Goal: Task Accomplishment & Management: Manage account settings

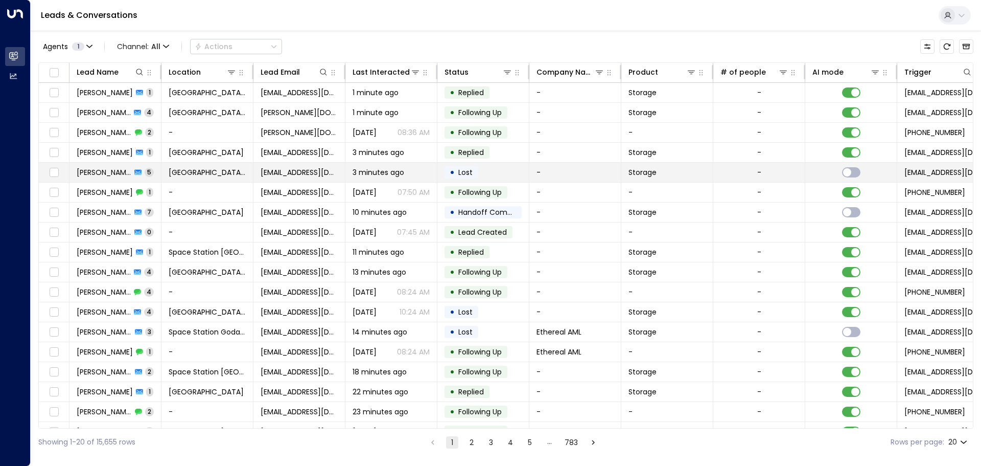
click at [260, 171] on td "[EMAIL_ADDRESS][DOMAIN_NAME]" at bounding box center [299, 172] width 92 height 19
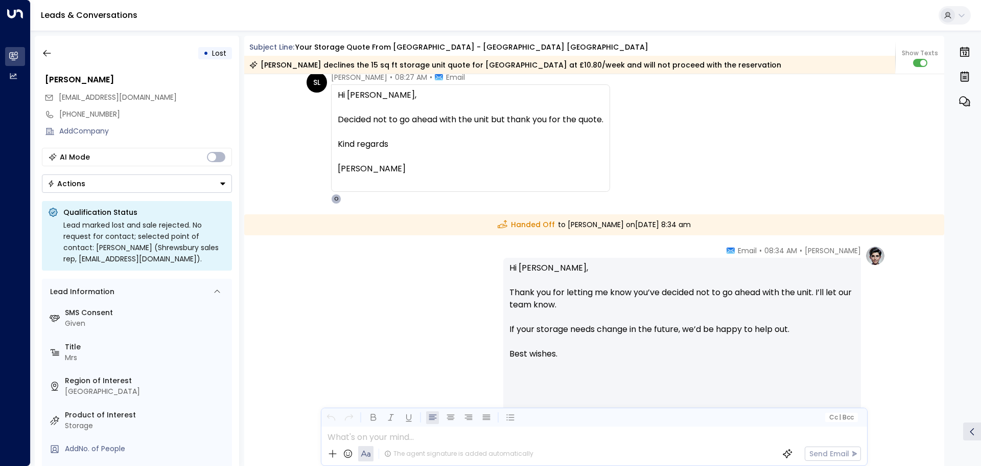
scroll to position [1770, 0]
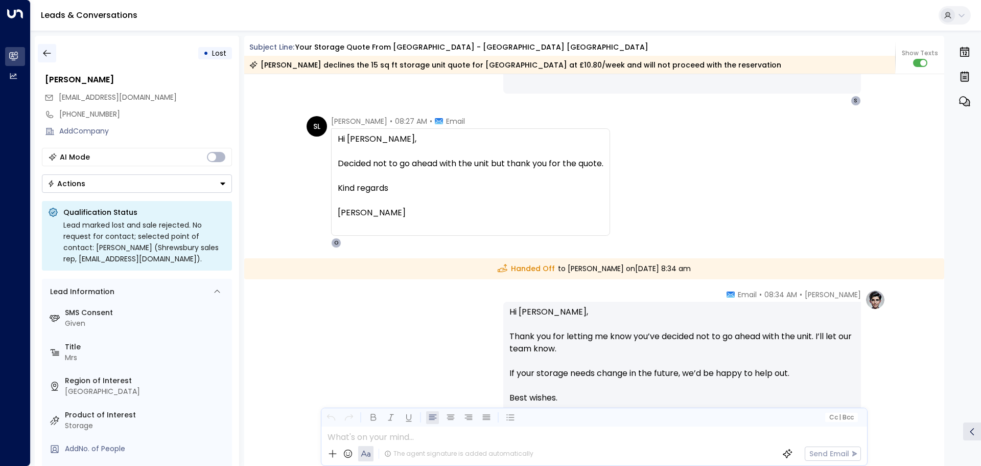
click at [39, 52] on button "button" at bounding box center [47, 53] width 18 height 18
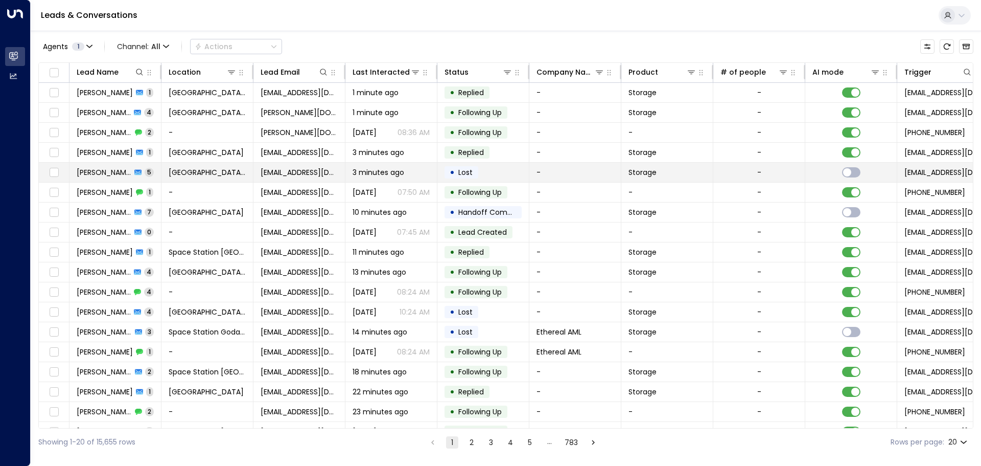
click at [148, 173] on span "5" at bounding box center [149, 172] width 9 height 9
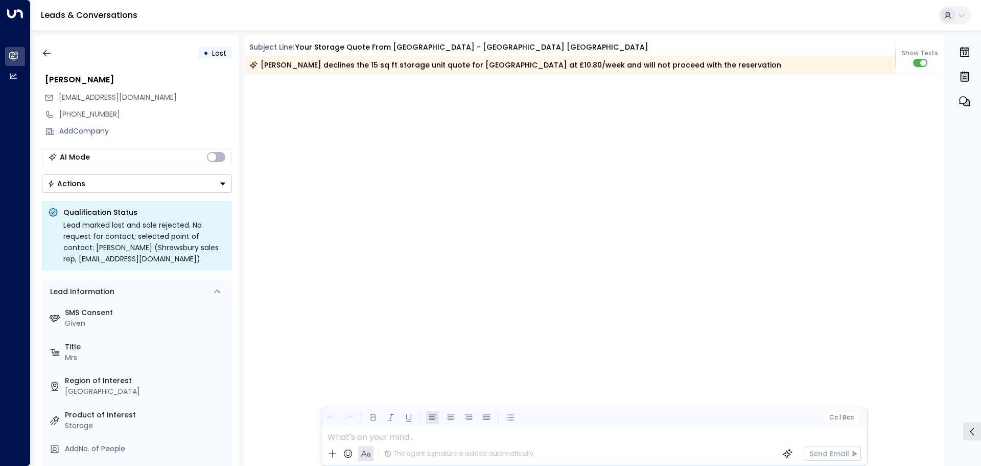
scroll to position [1849, 0]
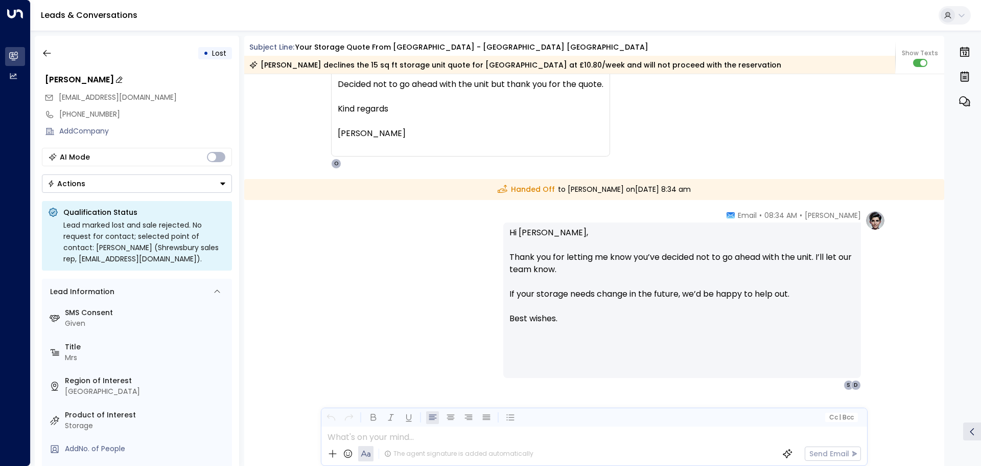
click at [98, 78] on div "[PERSON_NAME]" at bounding box center [138, 80] width 187 height 12
click at [98, 78] on input "**********" at bounding box center [137, 80] width 184 height 12
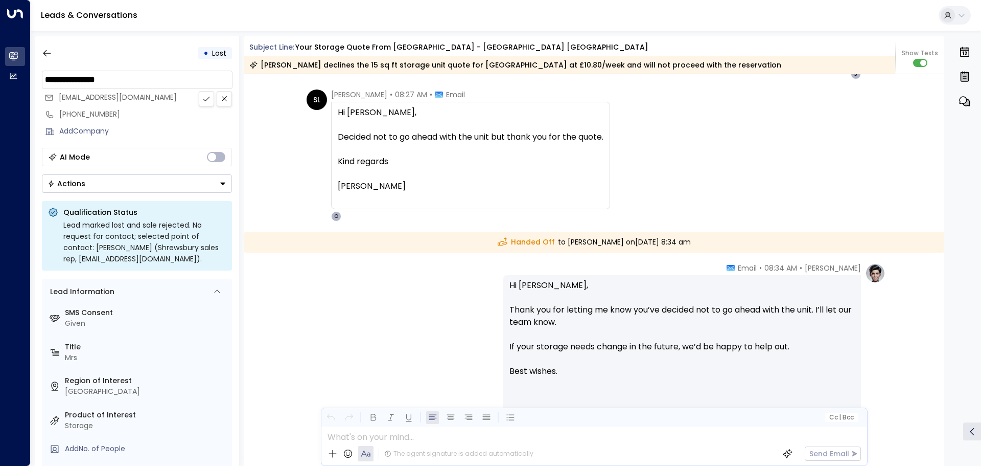
scroll to position [1696, 0]
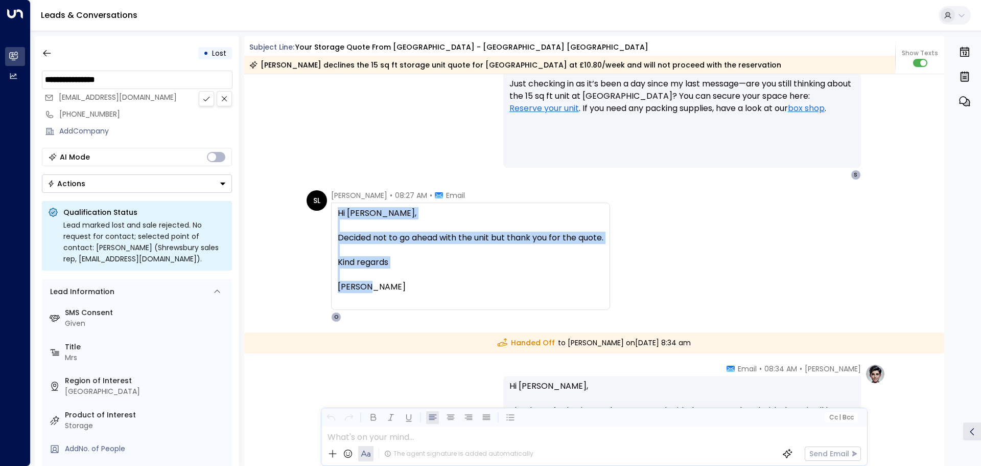
drag, startPoint x: 393, startPoint y: 287, endPoint x: 338, endPoint y: 211, distance: 93.6
click at [338, 211] on div "Hi [PERSON_NAME], Decided not to go ahead with the unit but thank you for the q…" at bounding box center [471, 256] width 266 height 98
copy div "Hi [PERSON_NAME], Decided not to go ahead with the unit but thank you for the q…"
click at [200, 98] on button at bounding box center [206, 98] width 15 height 15
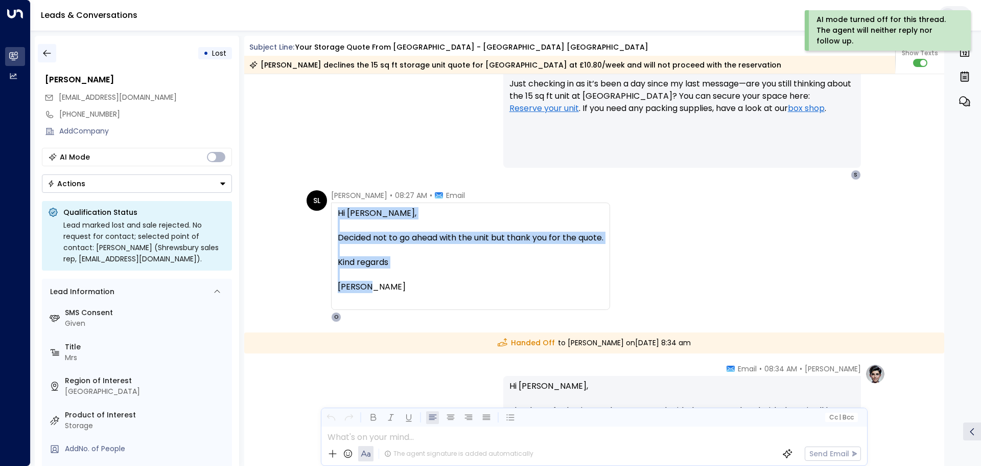
click at [45, 60] on button "button" at bounding box center [47, 53] width 18 height 18
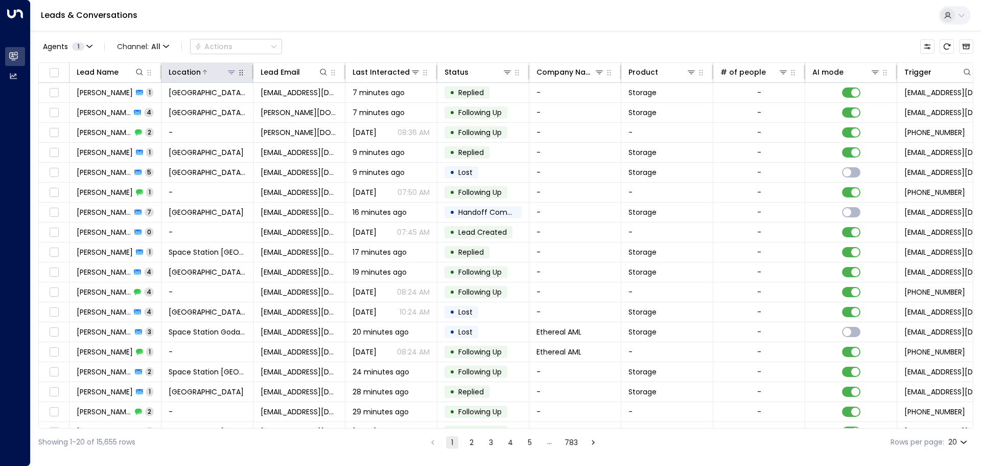
click at [227, 74] on icon at bounding box center [231, 72] width 8 height 8
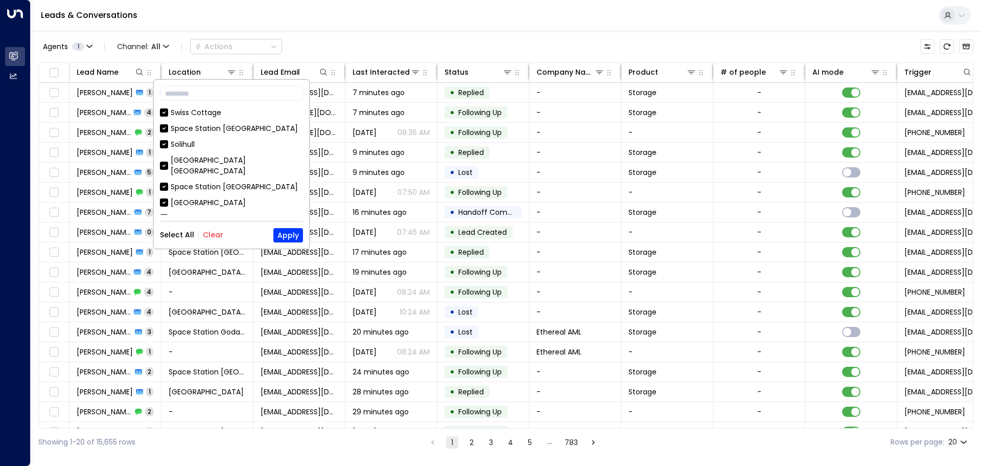
click at [215, 235] on button "Clear" at bounding box center [213, 234] width 20 height 8
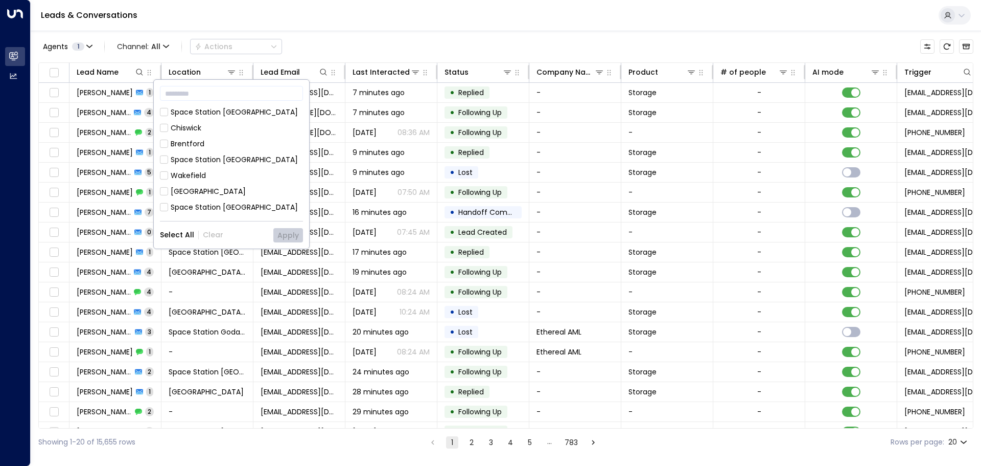
scroll to position [585, 0]
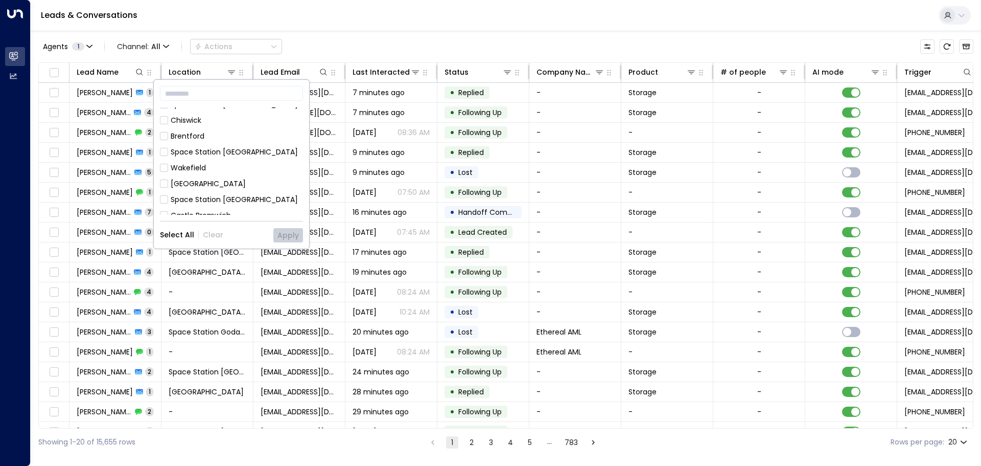
click at [245, 258] on div "[GEOGRAPHIC_DATA] [GEOGRAPHIC_DATA]" at bounding box center [237, 268] width 132 height 21
click at [284, 238] on button "Apply" at bounding box center [288, 235] width 30 height 14
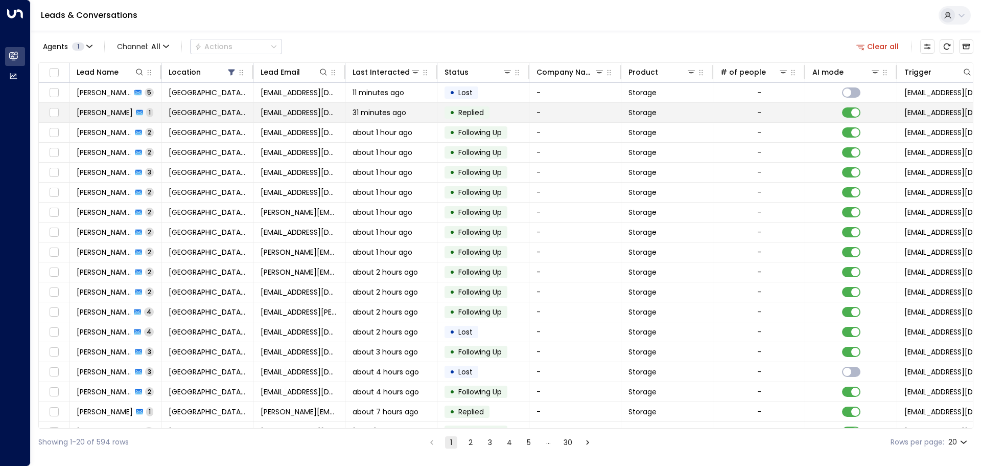
click at [354, 108] on span "31 minutes ago" at bounding box center [380, 112] width 54 height 10
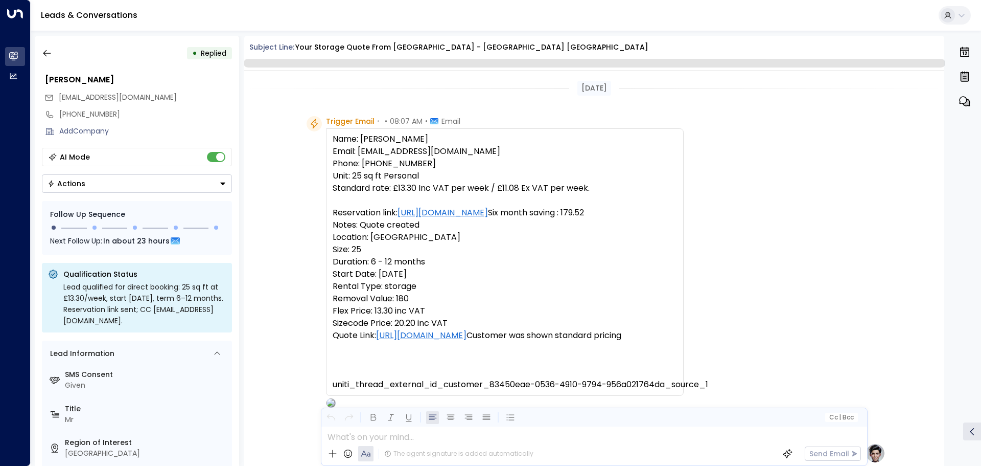
scroll to position [392, 0]
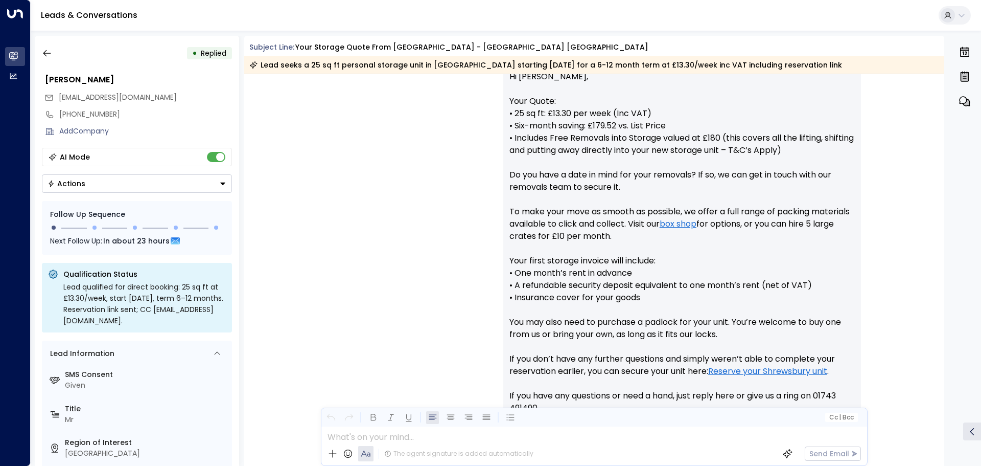
click at [97, 183] on button "Actions" at bounding box center [137, 183] width 190 height 18
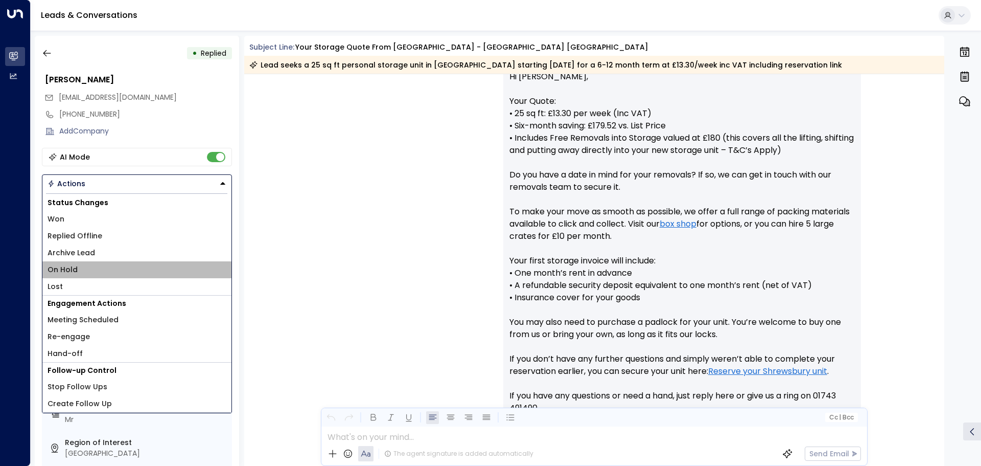
click at [106, 264] on li "On Hold" at bounding box center [136, 269] width 189 height 17
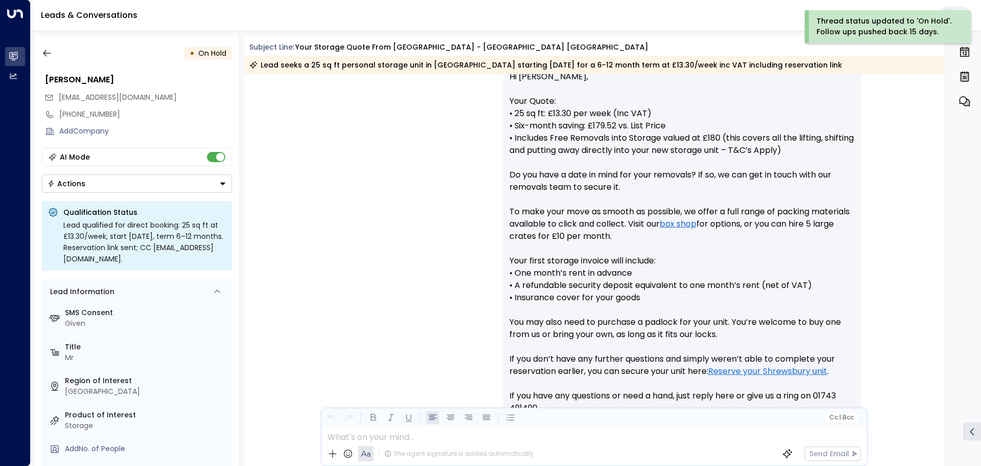
click at [51, 43] on div "• On Hold [PERSON_NAME] [EMAIL_ADDRESS][DOMAIN_NAME] [PHONE_NUMBER] Add Company…" at bounding box center [137, 251] width 204 height 430
click at [49, 55] on icon "button" at bounding box center [47, 53] width 10 height 10
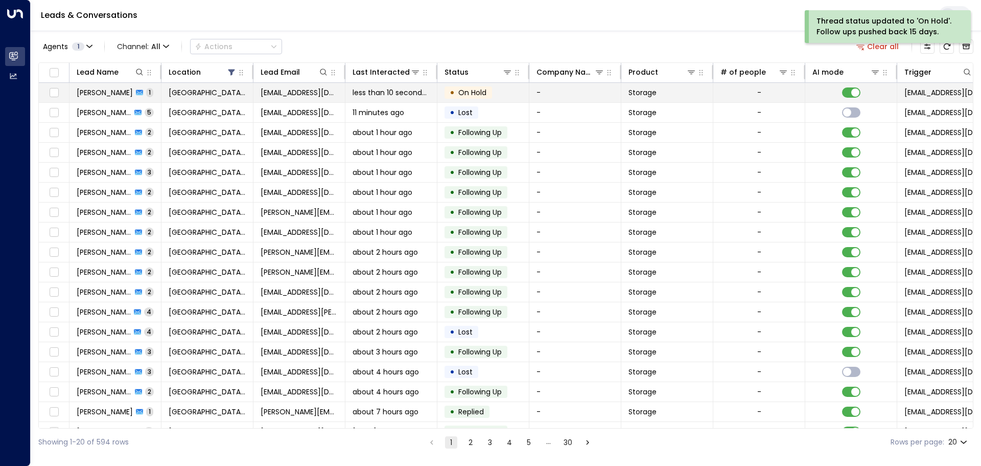
click at [143, 95] on td "[PERSON_NAME] 1" at bounding box center [115, 92] width 92 height 19
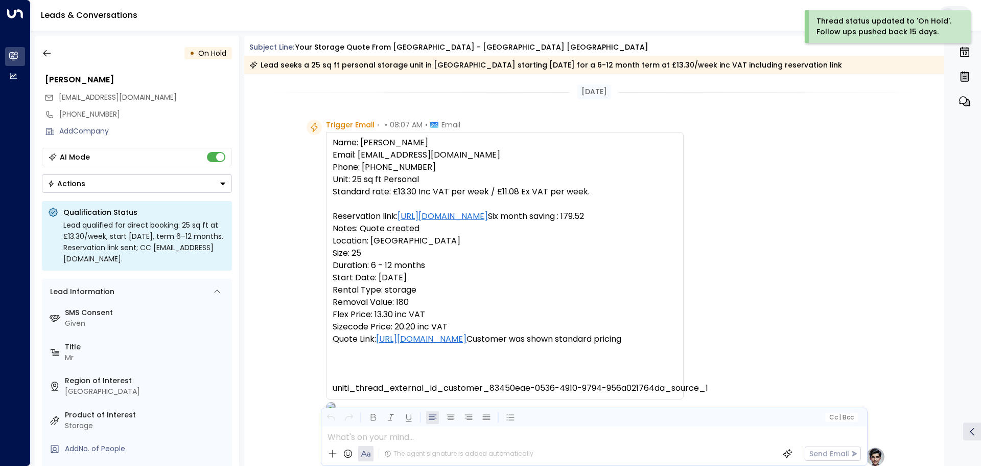
scroll to position [396, 0]
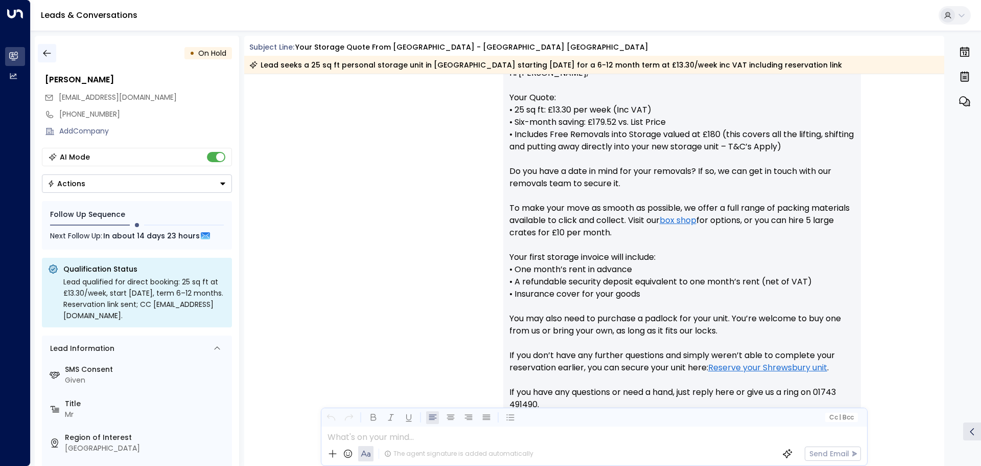
click at [43, 55] on icon "button" at bounding box center [47, 53] width 10 height 10
